Goal: Task Accomplishment & Management: Manage account settings

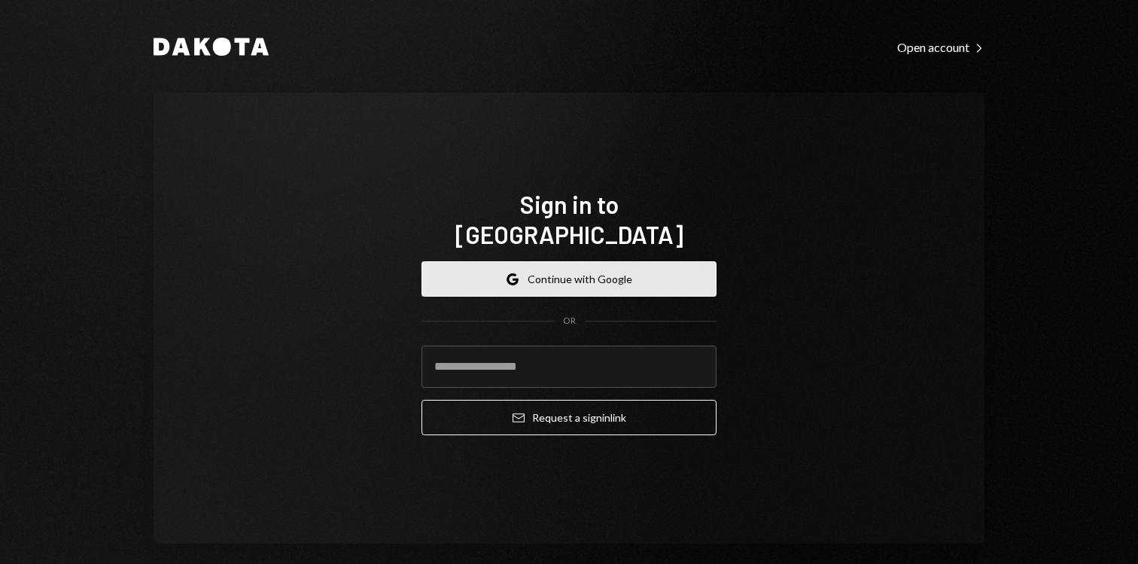
click at [536, 279] on button "Google Continue with Google" at bounding box center [568, 278] width 295 height 35
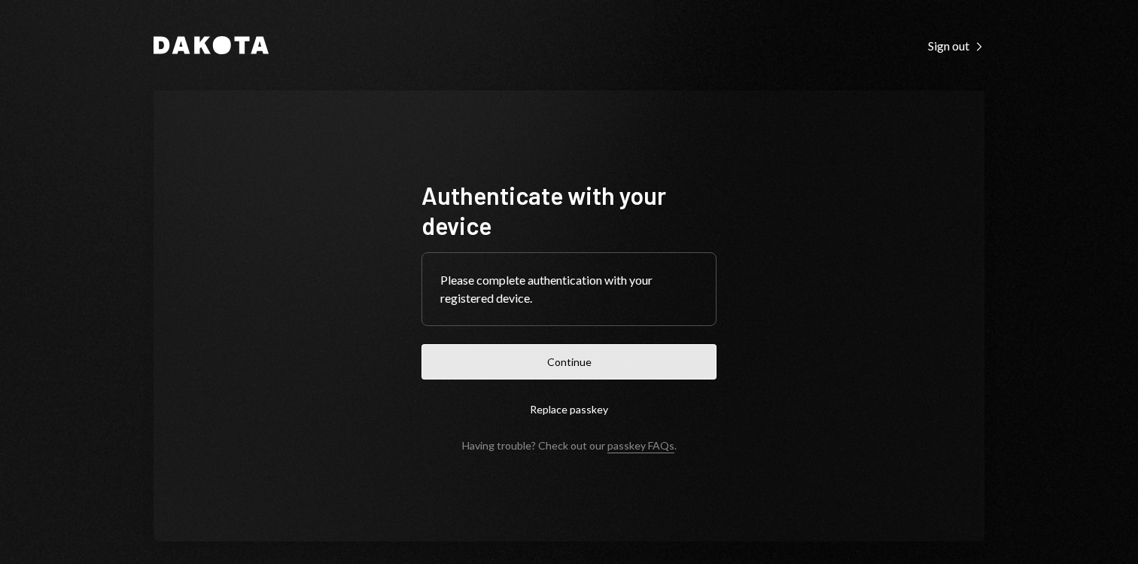
click at [537, 372] on button "Continue" at bounding box center [568, 361] width 295 height 35
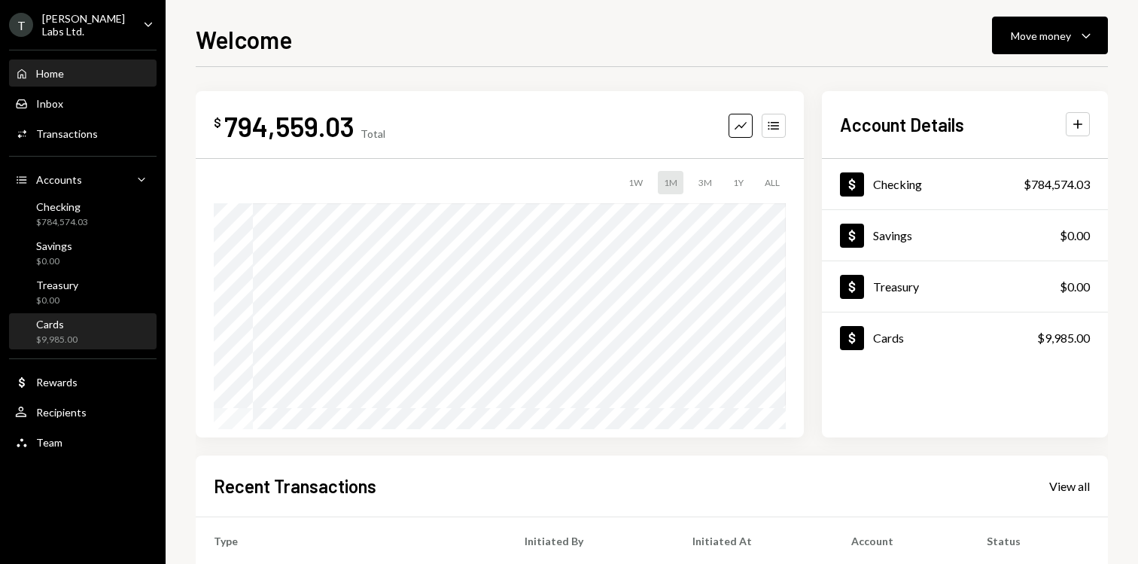
click at [104, 315] on div "Cards $9,985.00" at bounding box center [82, 332] width 135 height 35
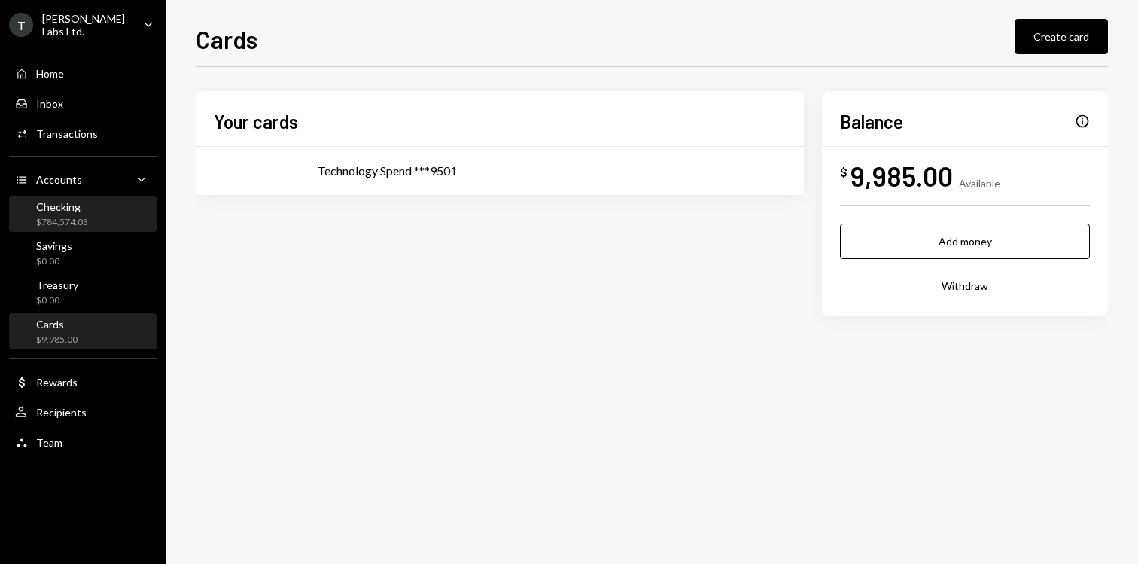
click at [104, 213] on div "Checking $784,574.03" at bounding box center [82, 214] width 135 height 29
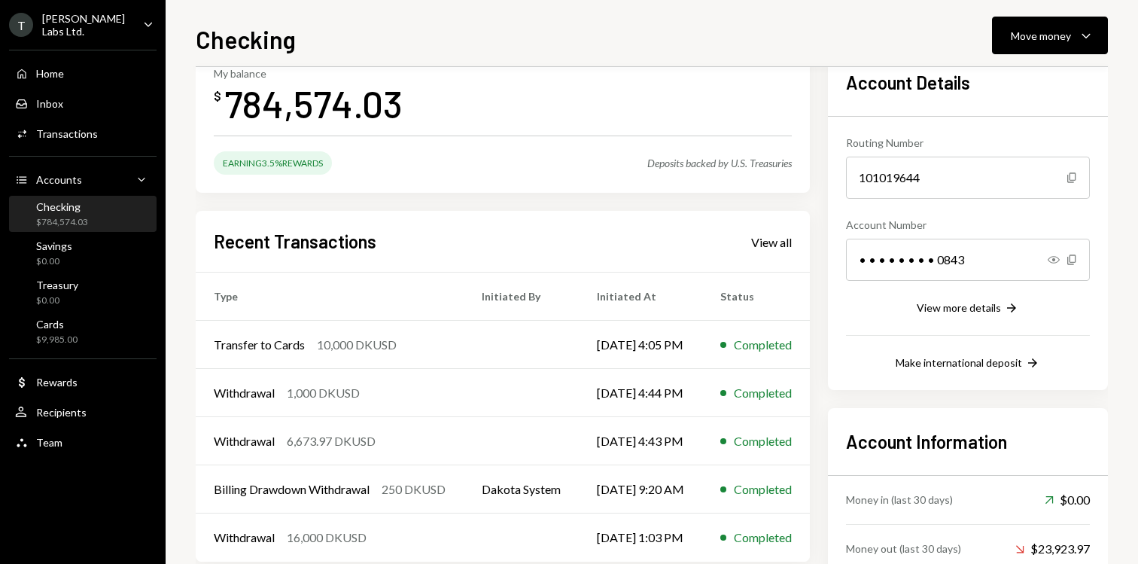
scroll to position [183, 0]
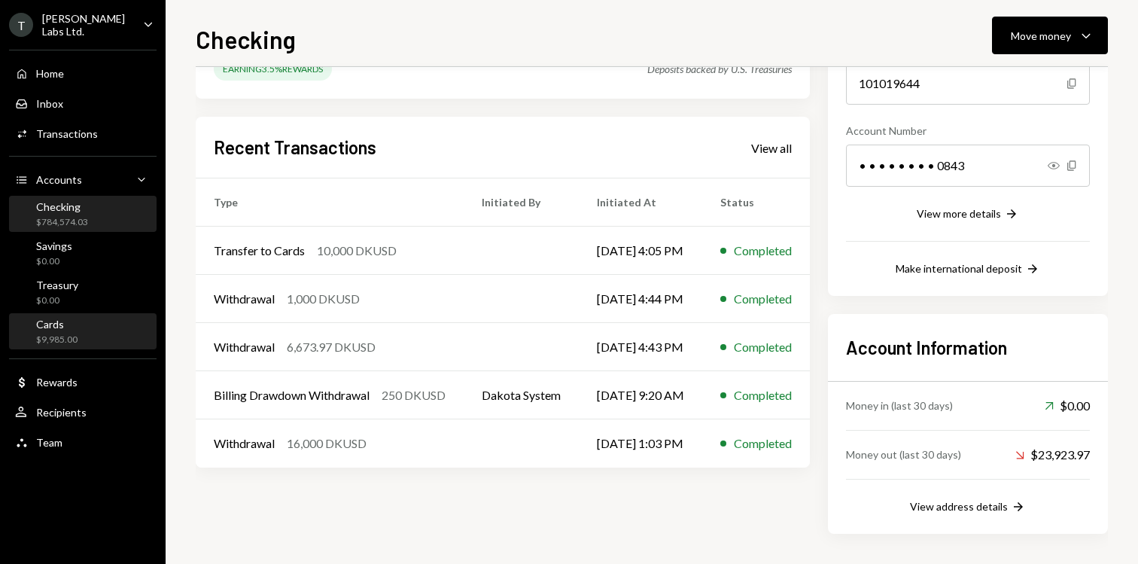
click at [90, 325] on div "Cards $9,985.00" at bounding box center [82, 332] width 135 height 29
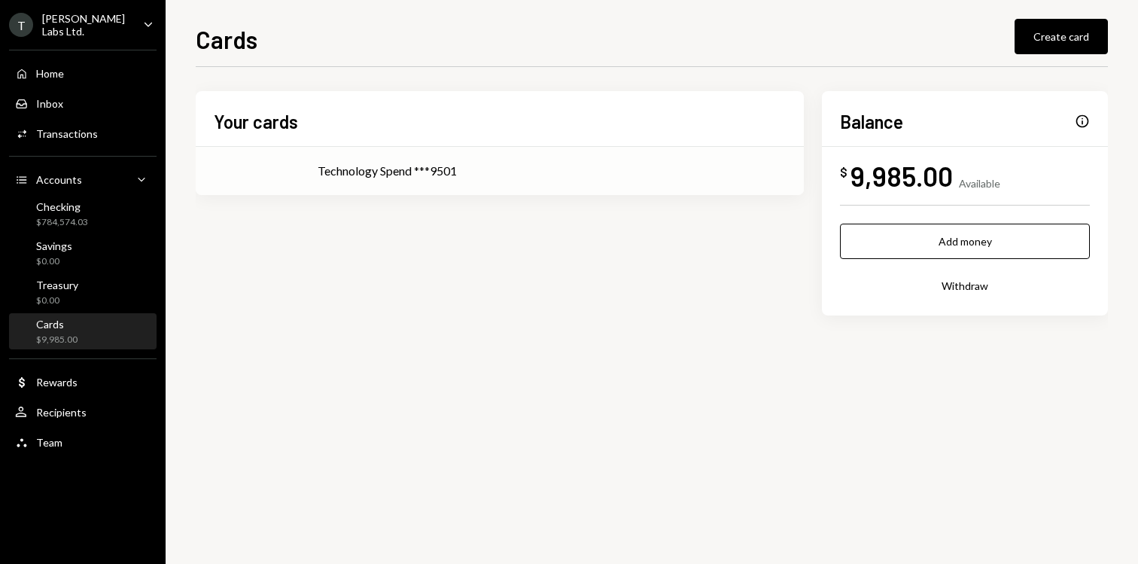
click at [400, 173] on div "Technology Spend ***9501" at bounding box center [552, 171] width 468 height 18
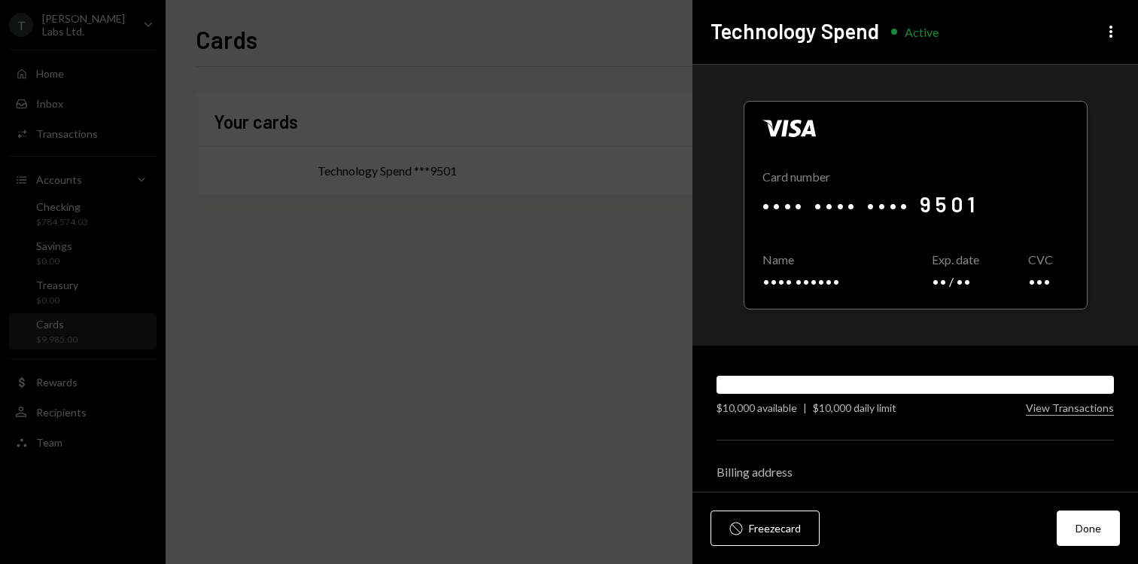
scroll to position [65, 0]
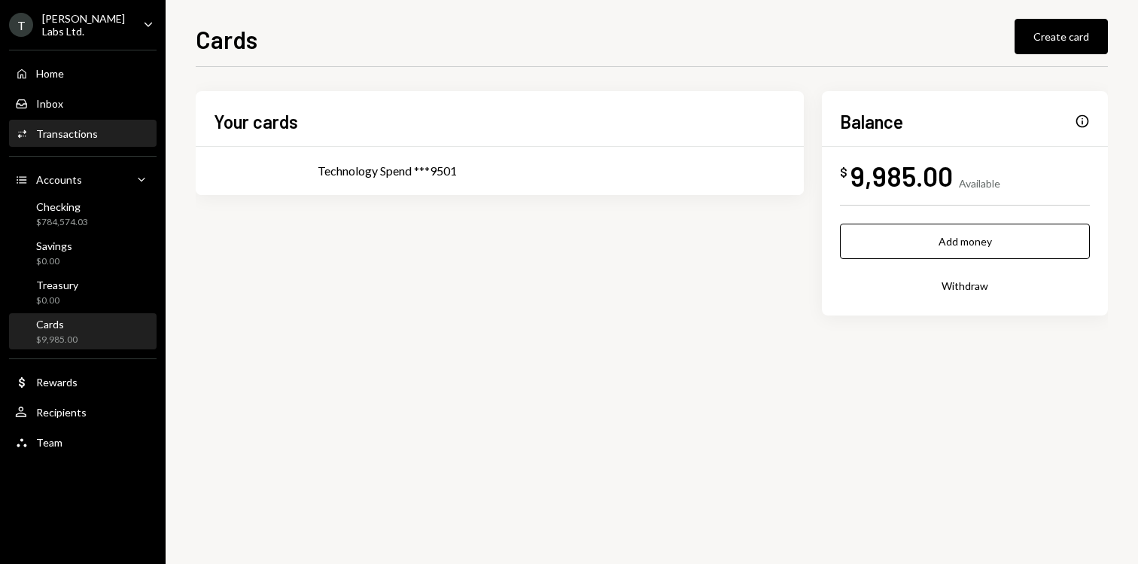
click at [71, 131] on div "Transactions" at bounding box center [67, 133] width 62 height 13
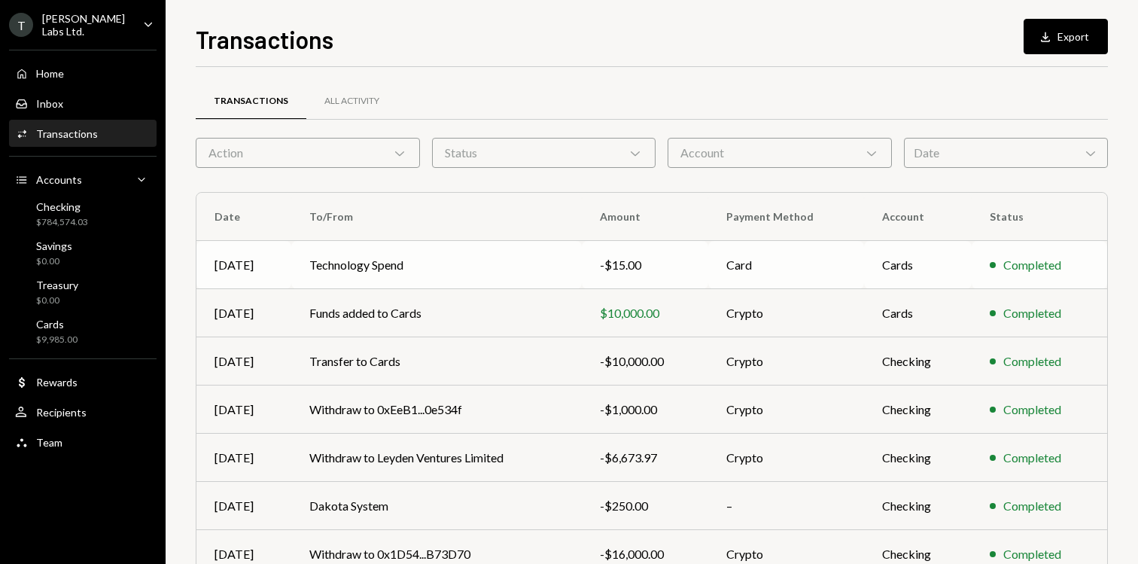
click at [484, 270] on td "Technology Spend" at bounding box center [436, 265] width 290 height 48
click at [439, 267] on td "Technology Spend" at bounding box center [436, 265] width 290 height 48
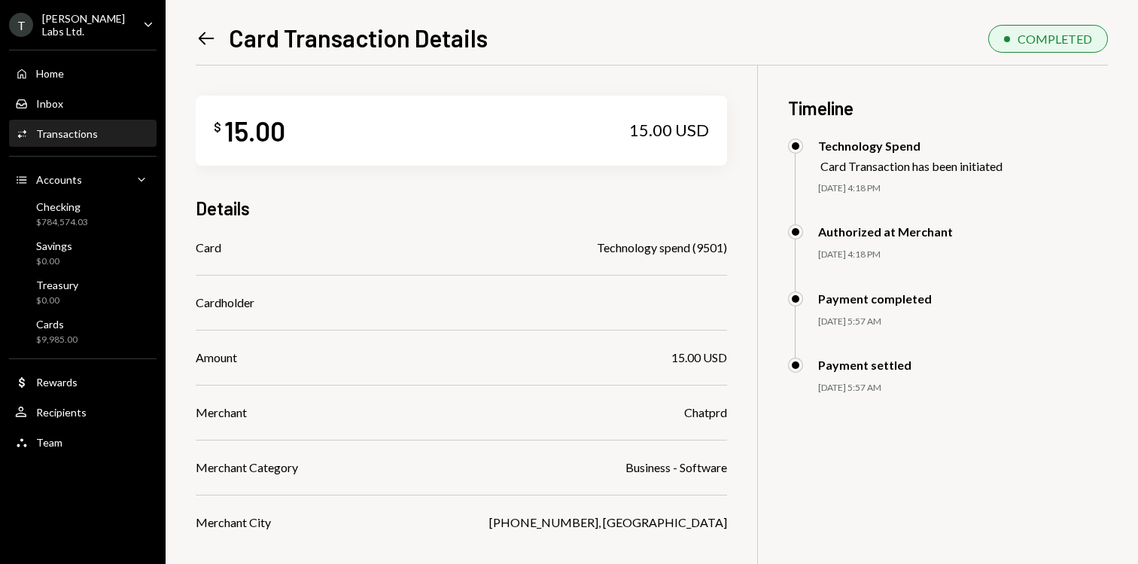
click at [190, 47] on div "Left Arrow Card Transaction Details COMPLETED $ 15.00 15.00 USD Details Card Te…" at bounding box center [652, 282] width 972 height 564
click at [202, 39] on icon "Left Arrow" at bounding box center [206, 38] width 21 height 21
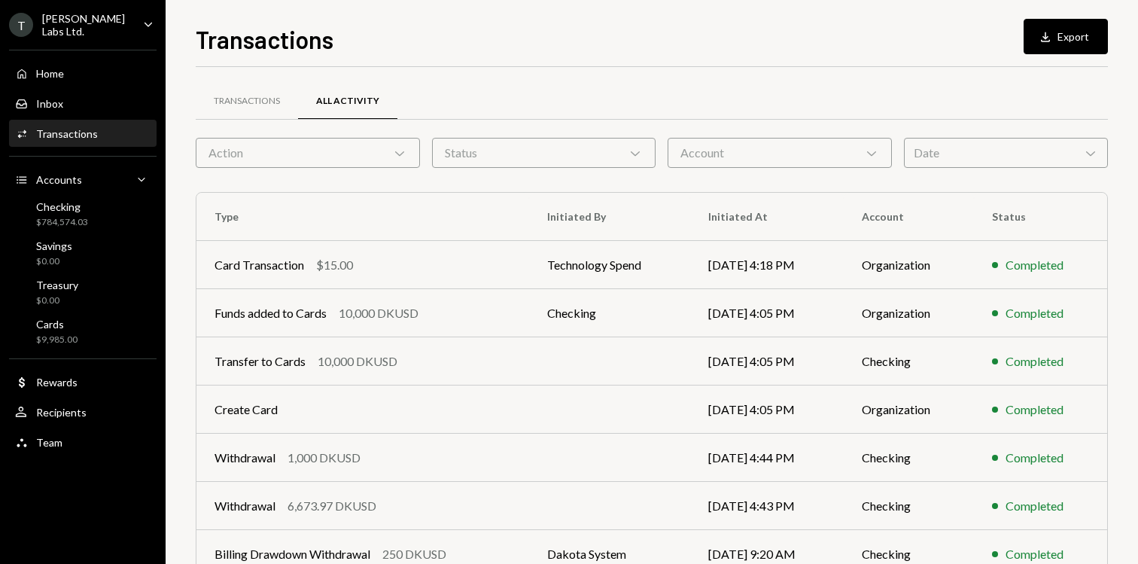
click at [390, 149] on div "Action Chevron Down" at bounding box center [308, 153] width 224 height 30
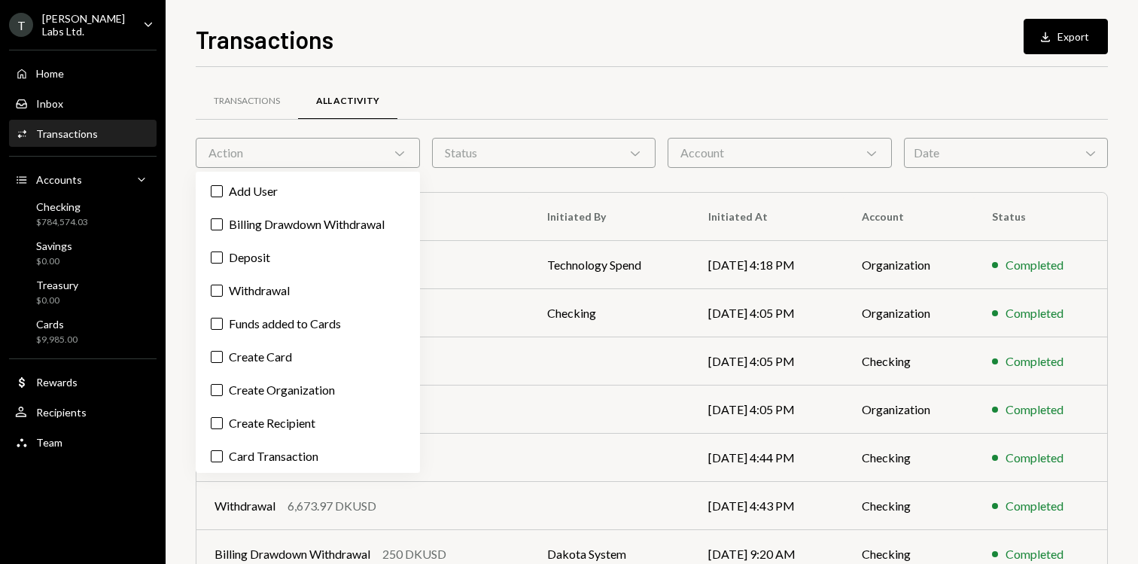
click at [390, 149] on div "Action Chevron Down" at bounding box center [308, 153] width 224 height 30
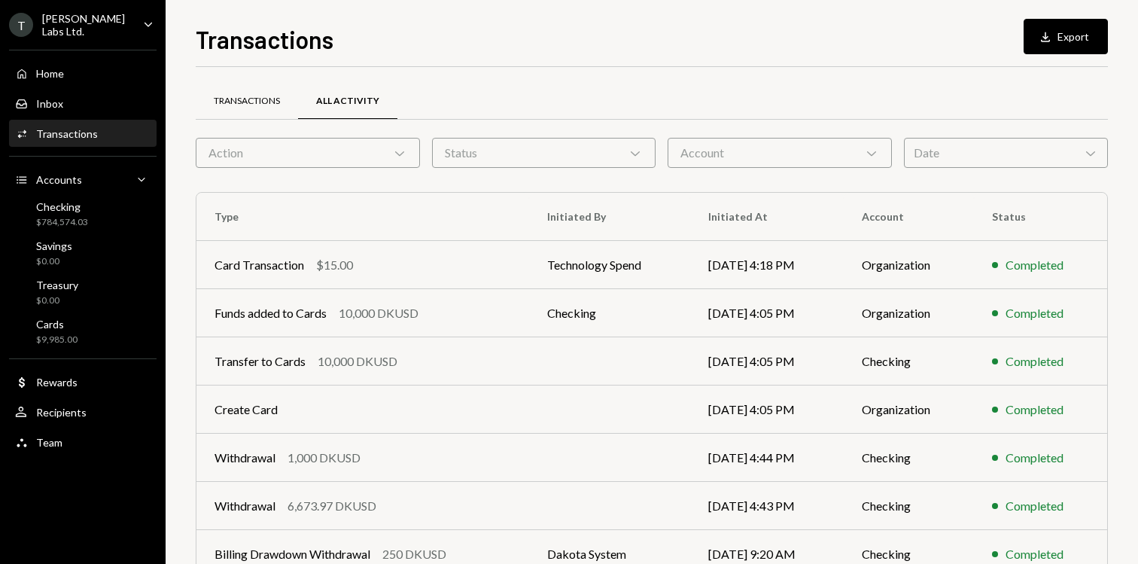
click at [259, 114] on div "Transactions" at bounding box center [247, 102] width 102 height 36
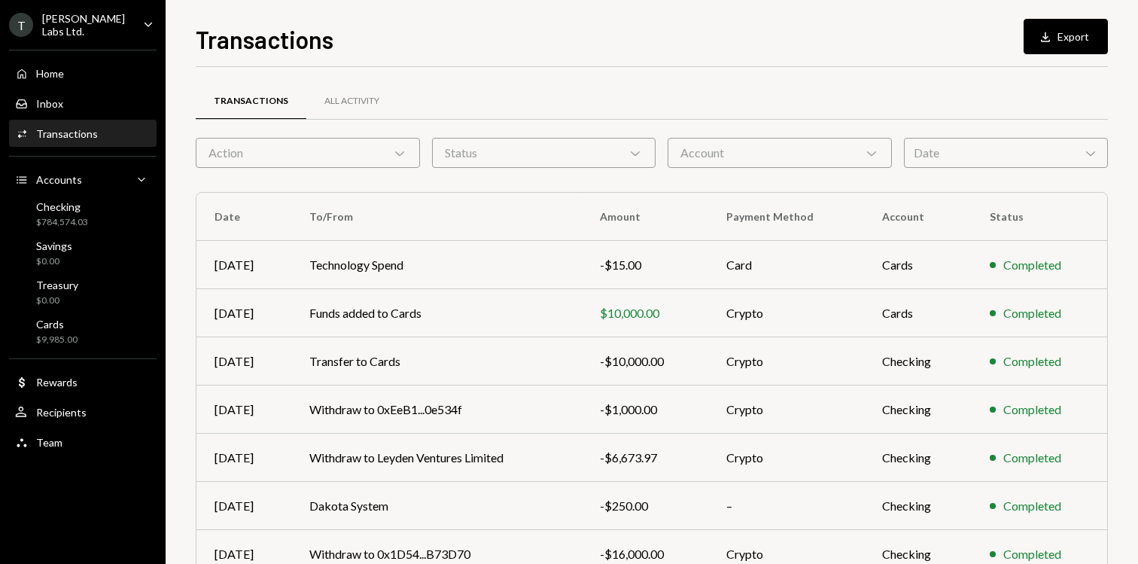
click at [372, 153] on div "Action Chevron Down" at bounding box center [308, 153] width 224 height 30
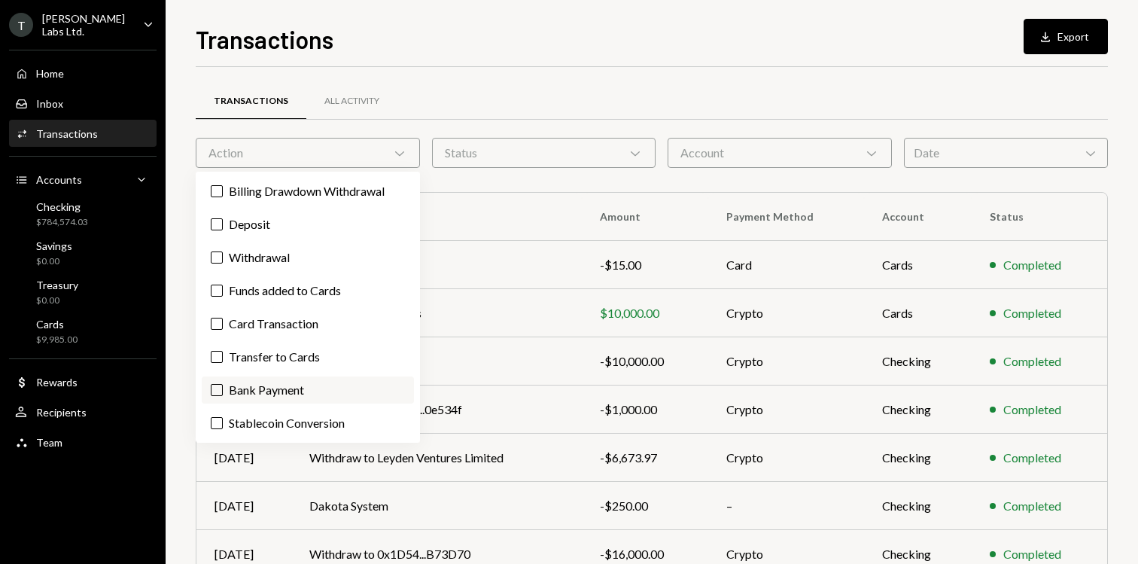
click at [214, 387] on button "Bank Payment" at bounding box center [217, 390] width 12 height 12
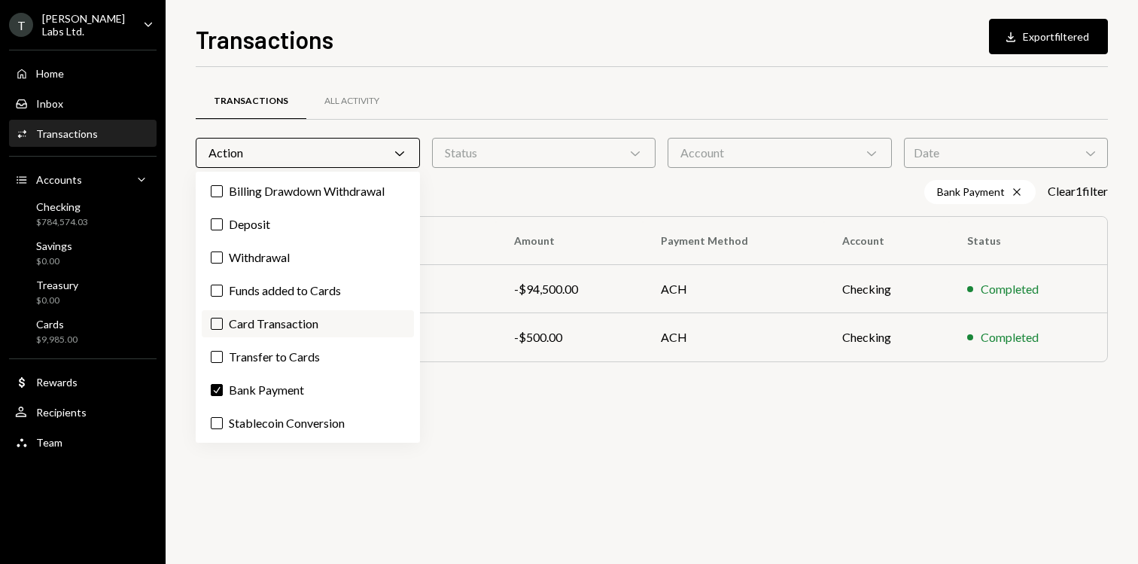
click at [218, 324] on button "Card Transaction" at bounding box center [217, 324] width 12 height 12
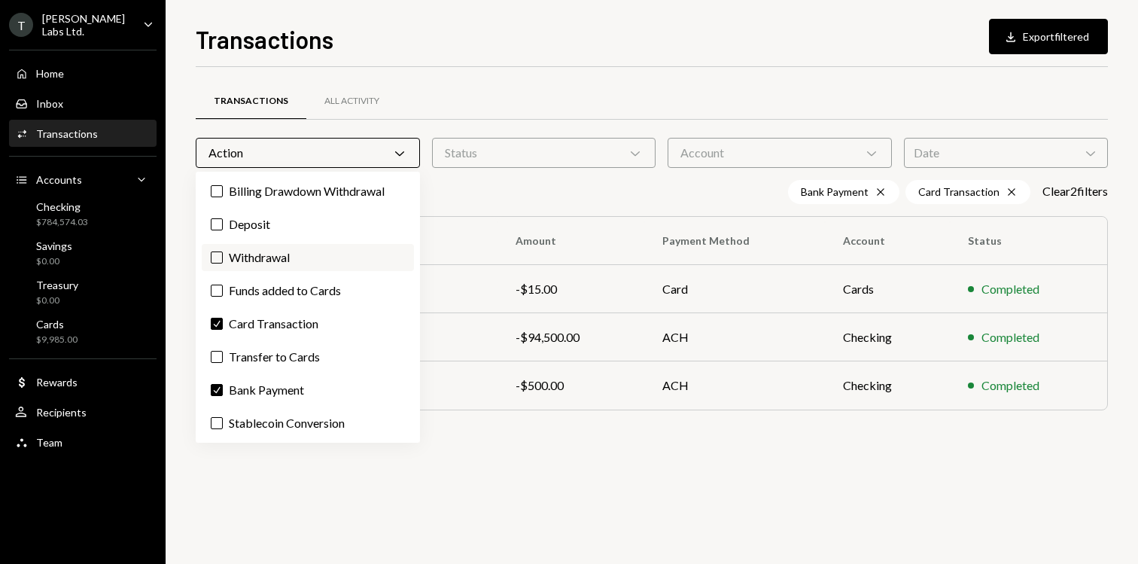
click at [214, 250] on label "Withdrawal" at bounding box center [308, 257] width 212 height 27
click at [214, 251] on button "Withdrawal" at bounding box center [217, 257] width 12 height 12
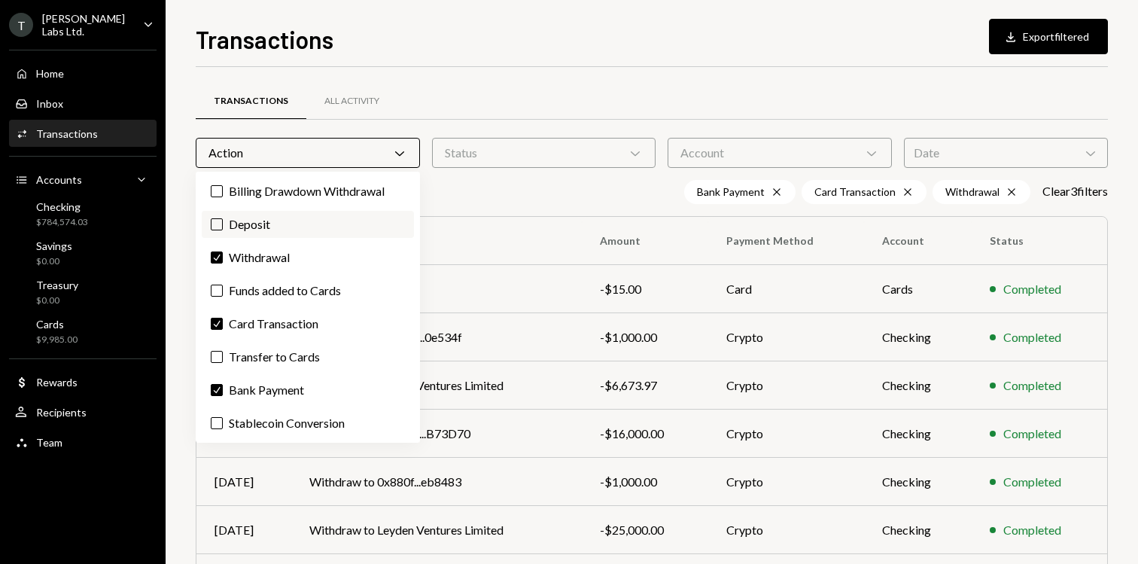
click at [215, 214] on label "Deposit" at bounding box center [308, 224] width 212 height 27
click at [215, 218] on button "Deposit" at bounding box center [217, 224] width 12 height 12
click at [217, 190] on button "Billing Drawdown Withdrawal" at bounding box center [217, 191] width 12 height 12
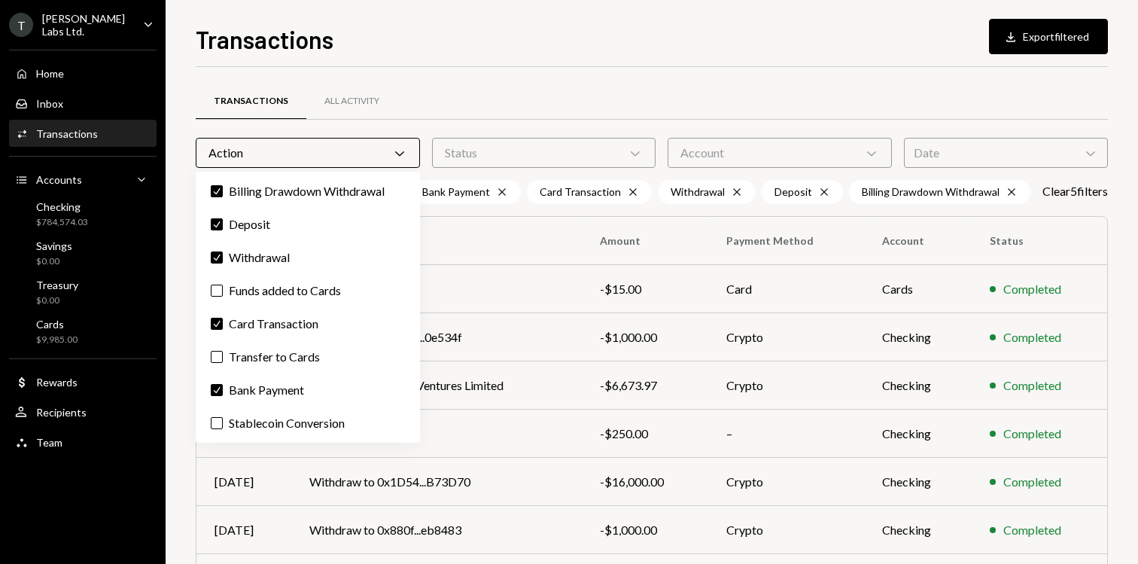
click at [505, 86] on div "Transactions All Activity" at bounding box center [652, 101] width 912 height 38
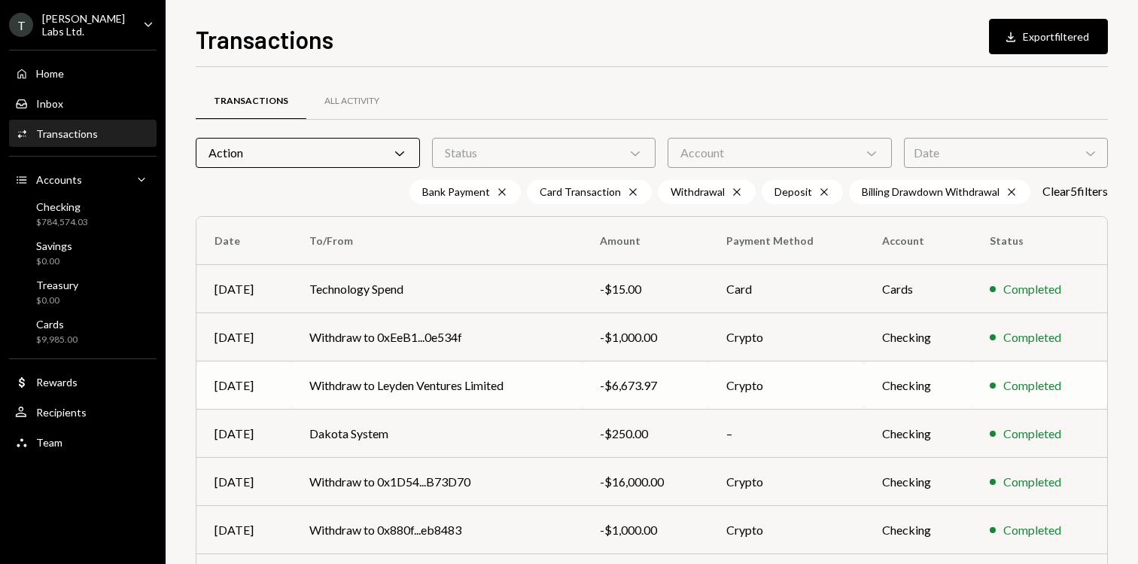
scroll to position [246, 0]
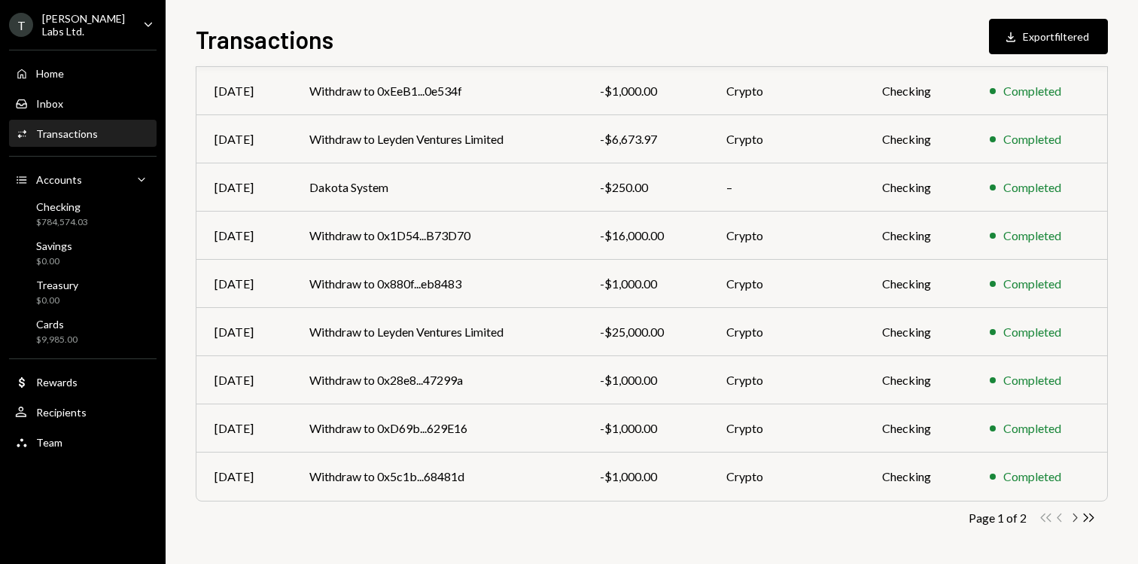
click at [1076, 515] on icon "Chevron Right" at bounding box center [1074, 517] width 14 height 14
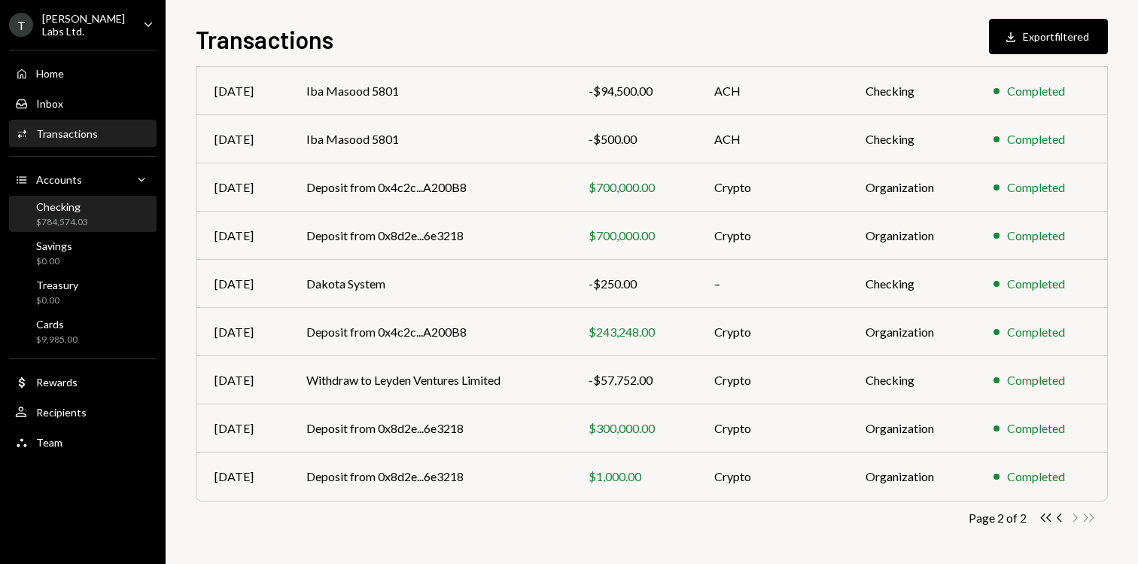
click at [73, 202] on div "Checking" at bounding box center [62, 206] width 52 height 13
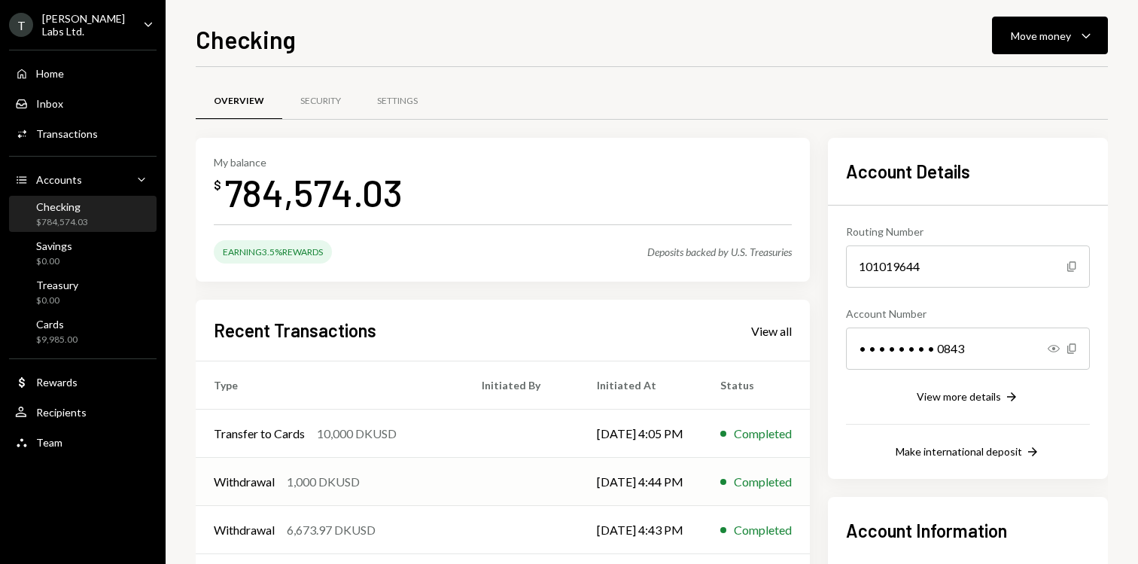
click at [518, 363] on th "Initiated By" at bounding box center [520, 385] width 115 height 48
